Goal: Task Accomplishment & Management: Use online tool/utility

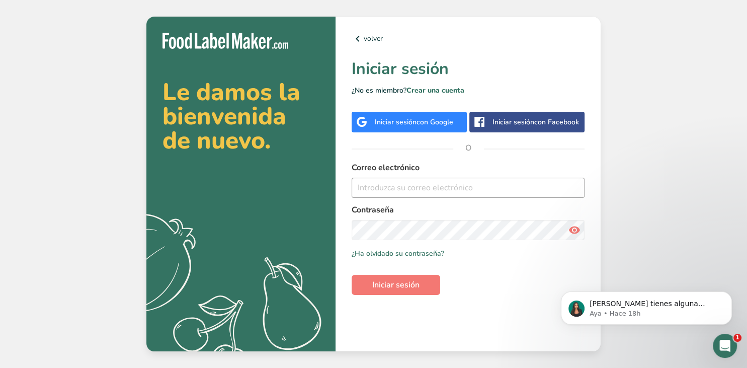
click at [490, 182] on input "email" at bounding box center [468, 188] width 233 height 20
type input "[EMAIL_ADDRESS][DOMAIN_NAME]"
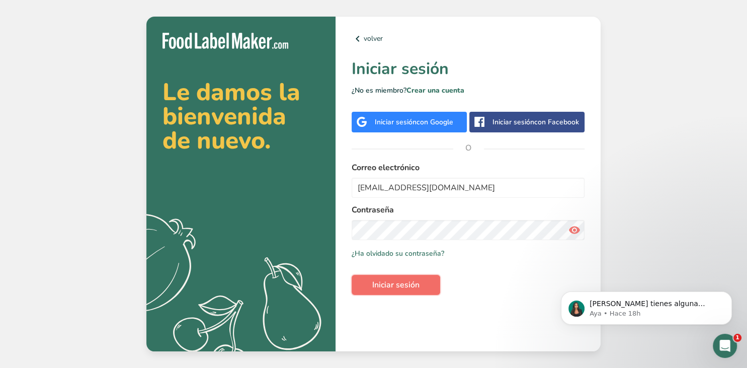
click at [410, 287] on span "Iniciar sesión" at bounding box center [395, 285] width 47 height 12
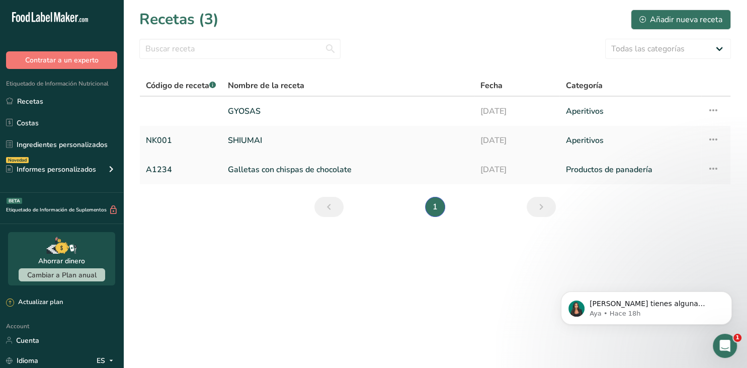
click at [378, 168] on link "Galletas con chispas de chocolate" at bounding box center [348, 169] width 241 height 21
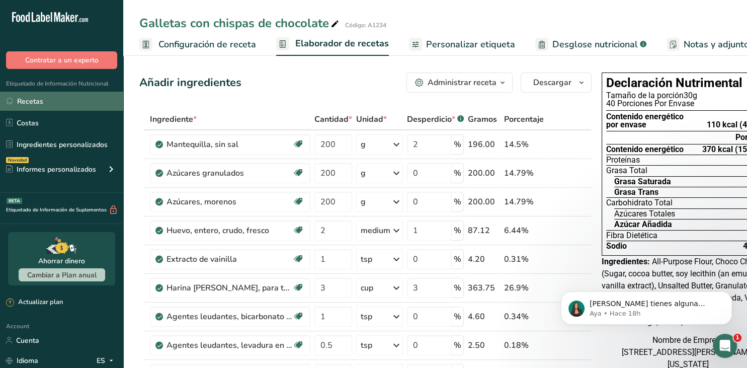
click at [83, 105] on link "Recetas" at bounding box center [61, 101] width 123 height 19
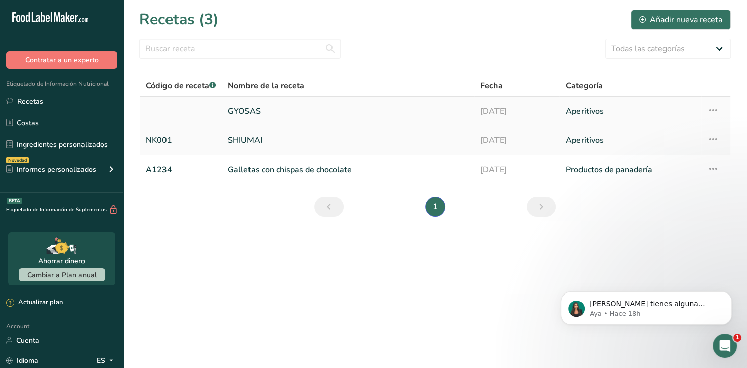
click at [336, 105] on link "GYOSAS" at bounding box center [348, 111] width 241 height 21
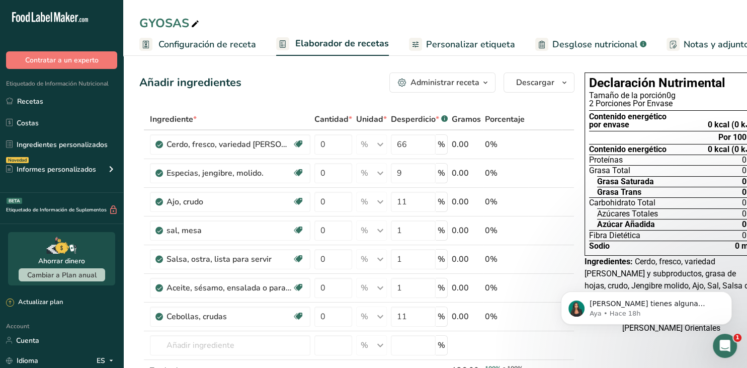
click at [630, 36] on link "Desglose nutricional .a-a{fill:#347362;}.b-a{fill:#fff;}" at bounding box center [590, 44] width 111 height 23
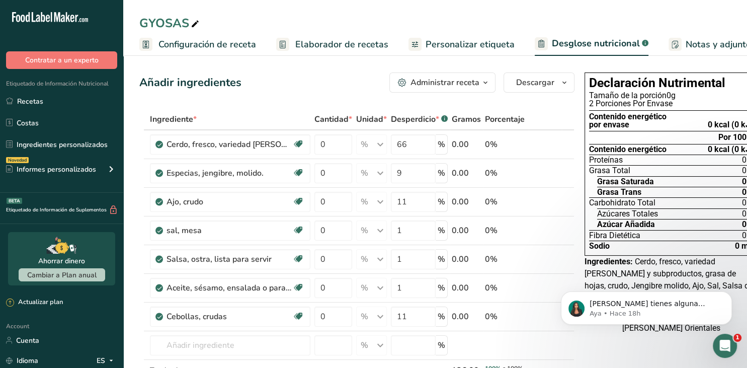
scroll to position [0, 139]
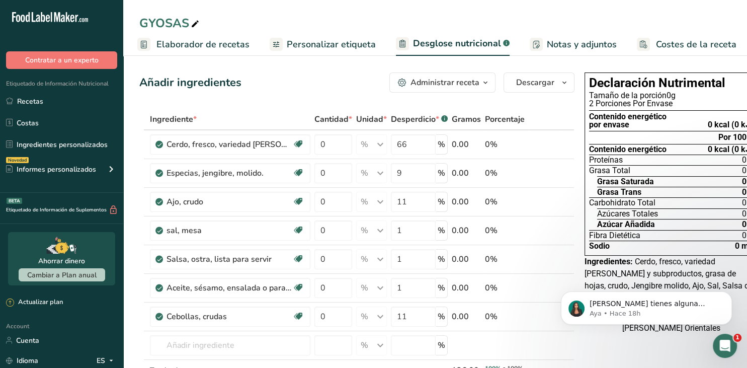
select select "Calories"
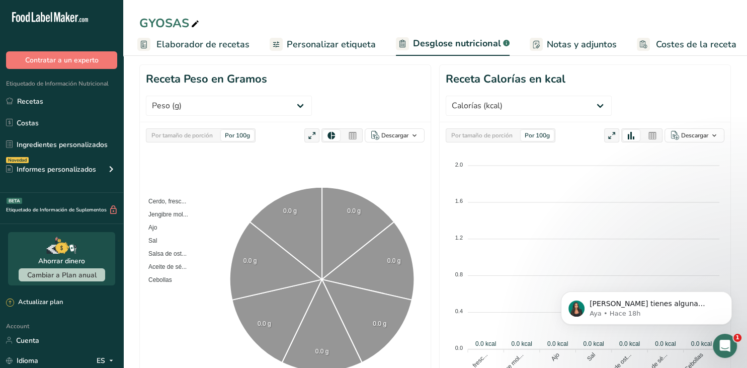
scroll to position [0, 0]
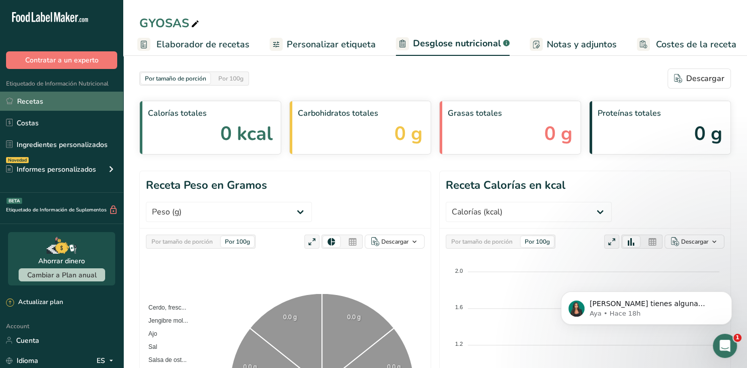
click at [51, 104] on link "Recetas" at bounding box center [61, 101] width 123 height 19
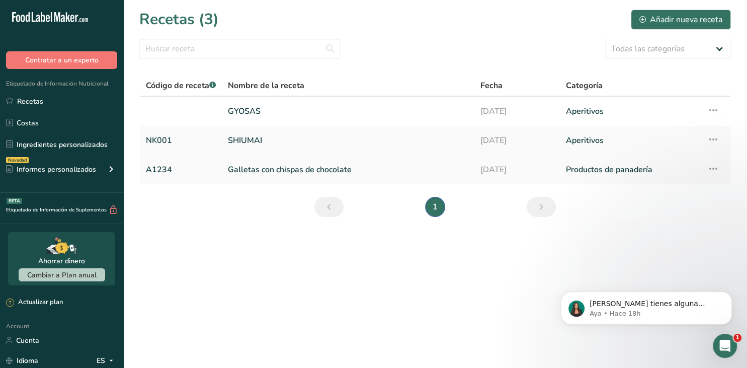
click at [297, 169] on link "Galletas con chispas de chocolate" at bounding box center [348, 169] width 241 height 21
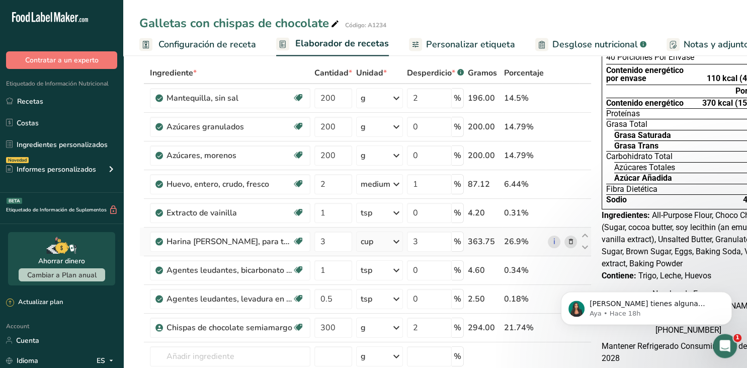
scroll to position [53, 0]
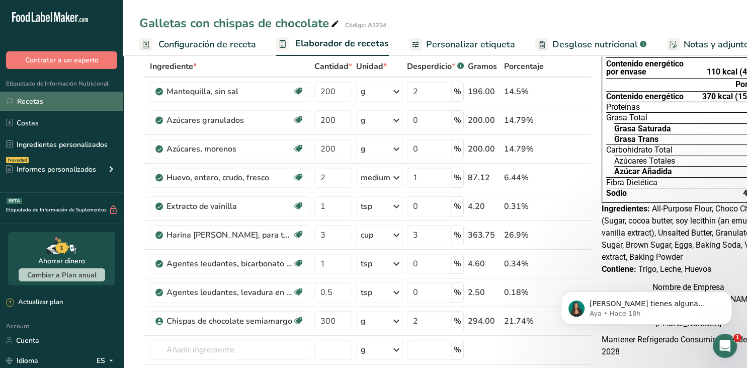
click at [38, 104] on link "Recetas" at bounding box center [61, 101] width 123 height 19
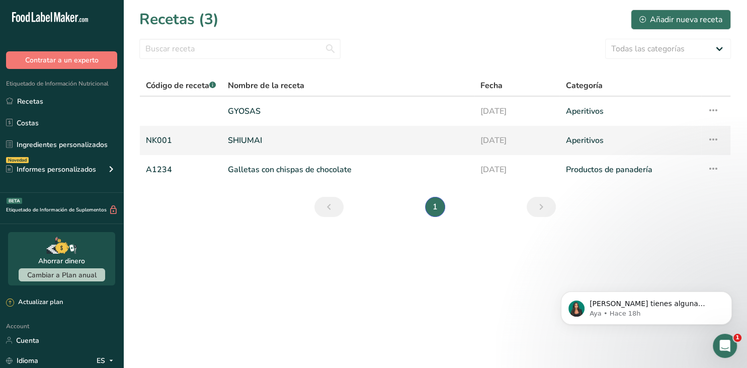
click at [258, 133] on link "SHIUMAI" at bounding box center [348, 140] width 241 height 21
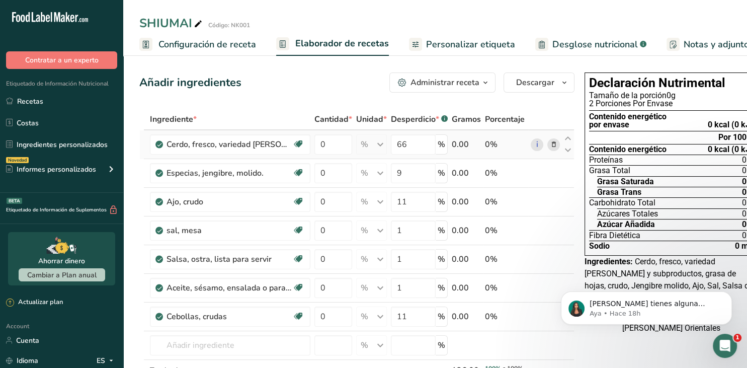
click at [461, 146] on div "0.00" at bounding box center [466, 144] width 29 height 12
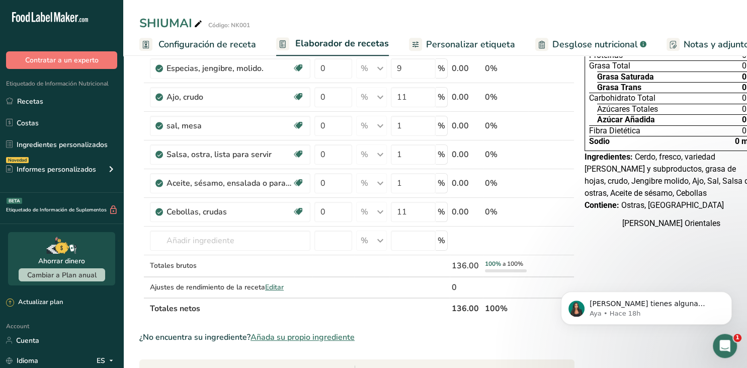
scroll to position [106, 0]
